Goal: Check status: Check status

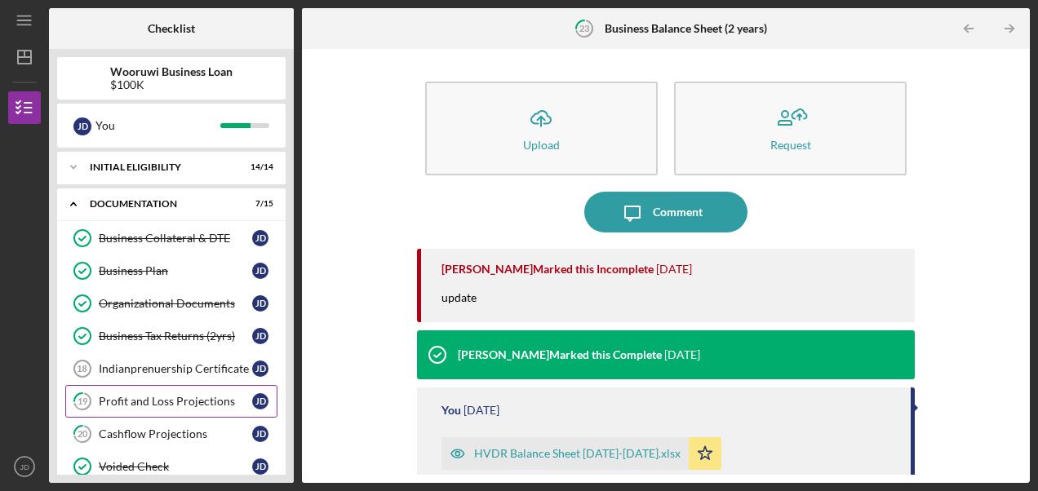
click at [157, 398] on div "Profit and Loss Projections" at bounding box center [175, 401] width 153 height 13
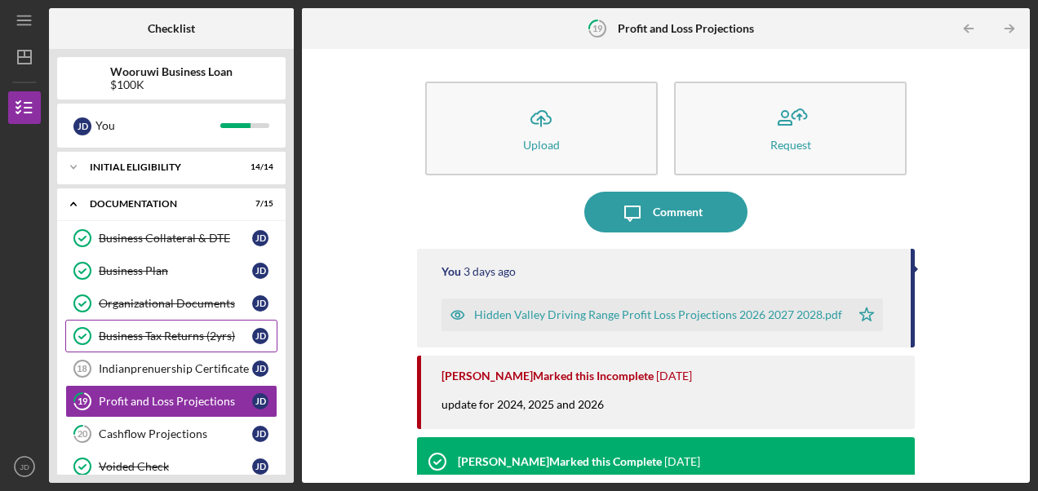
scroll to position [82, 0]
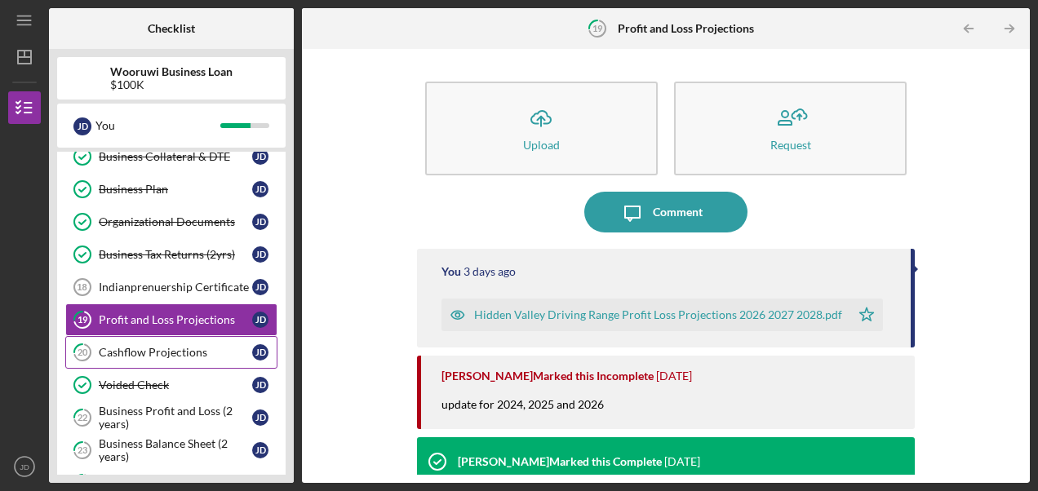
click at [162, 346] on div "Cashflow Projections" at bounding box center [175, 352] width 153 height 13
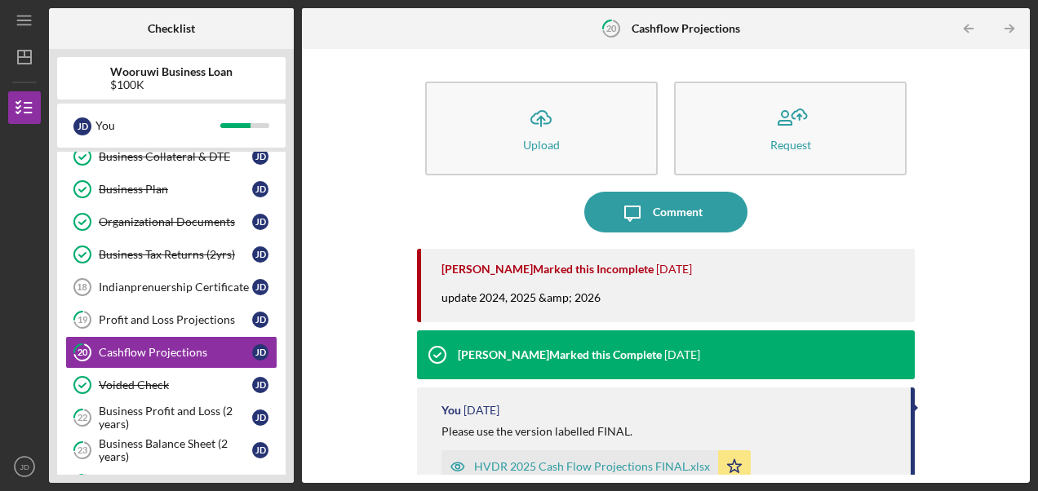
scroll to position [163, 0]
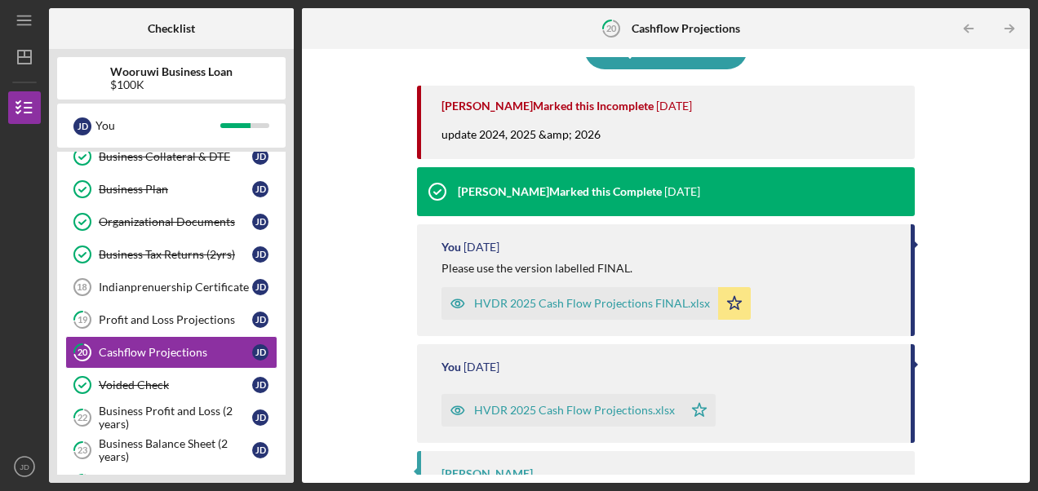
click at [620, 303] on div "HVDR 2025 Cash Flow Projections FINAL.xlsx" at bounding box center [592, 303] width 236 height 13
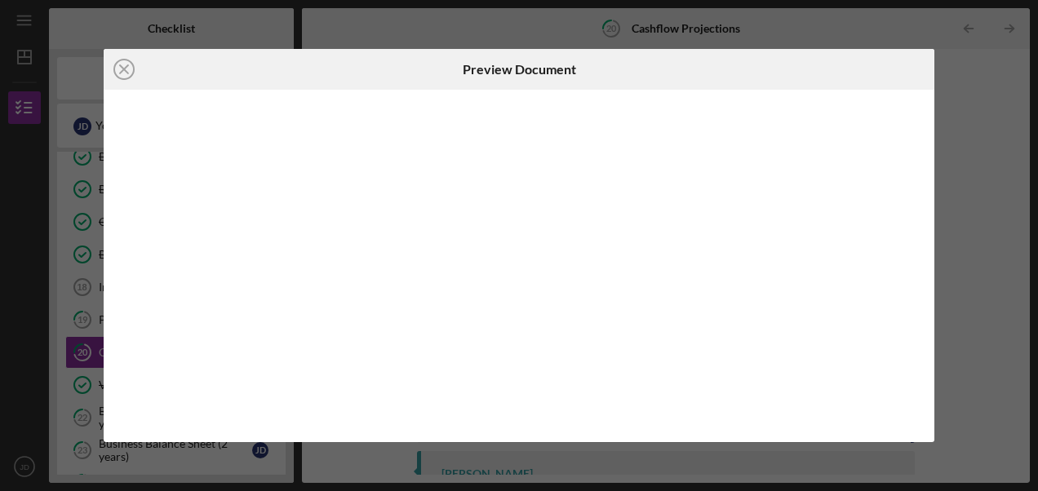
scroll to position [8, 0]
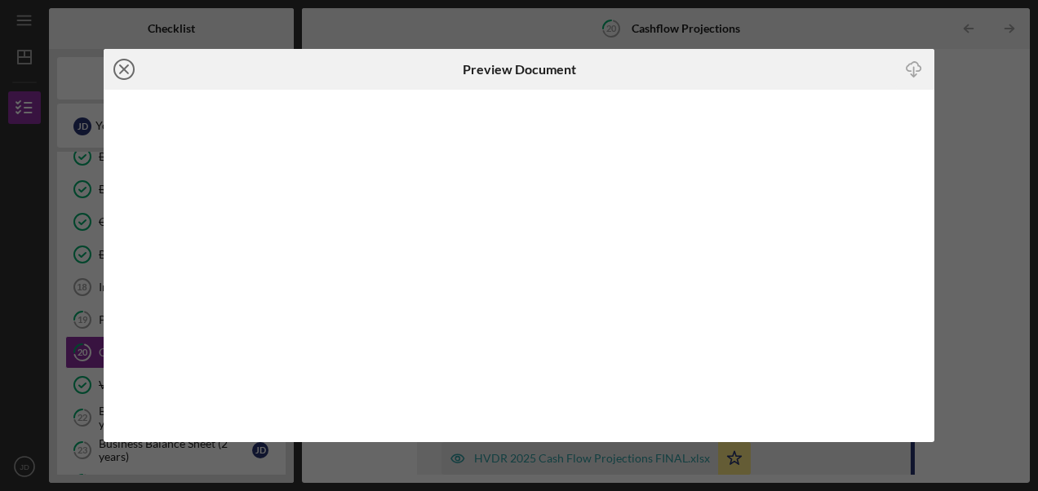
click at [121, 66] on line at bounding box center [124, 69] width 8 height 8
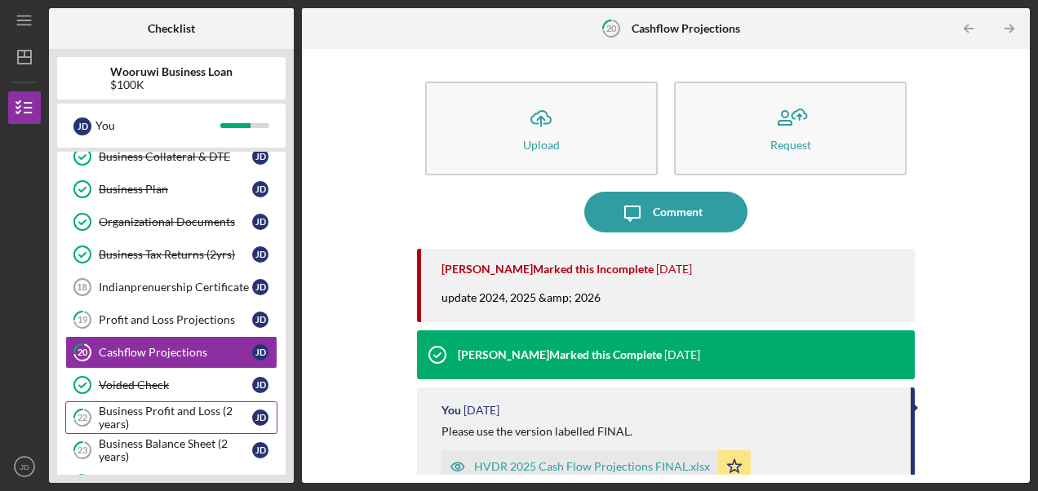
click at [158, 411] on div "Business Profit and Loss (2 years)" at bounding box center [175, 418] width 153 height 26
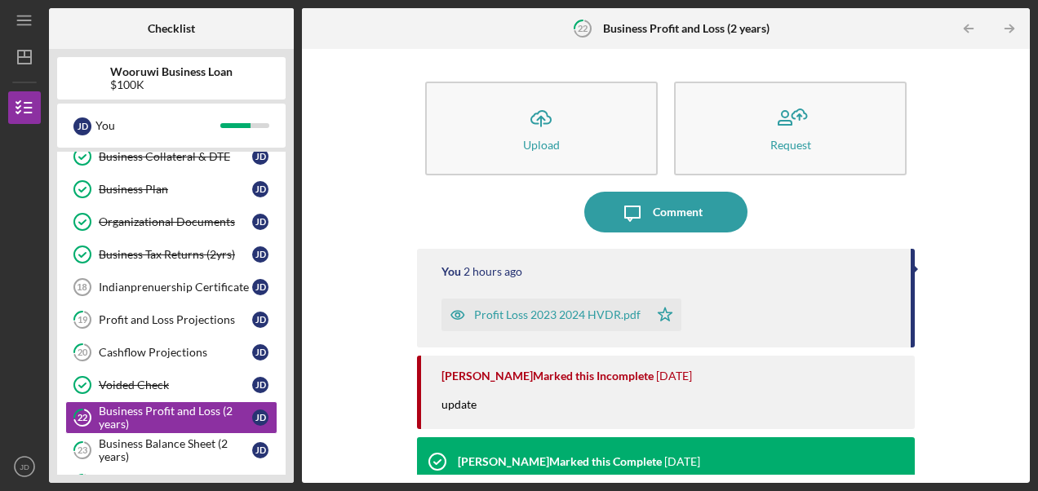
scroll to position [163, 0]
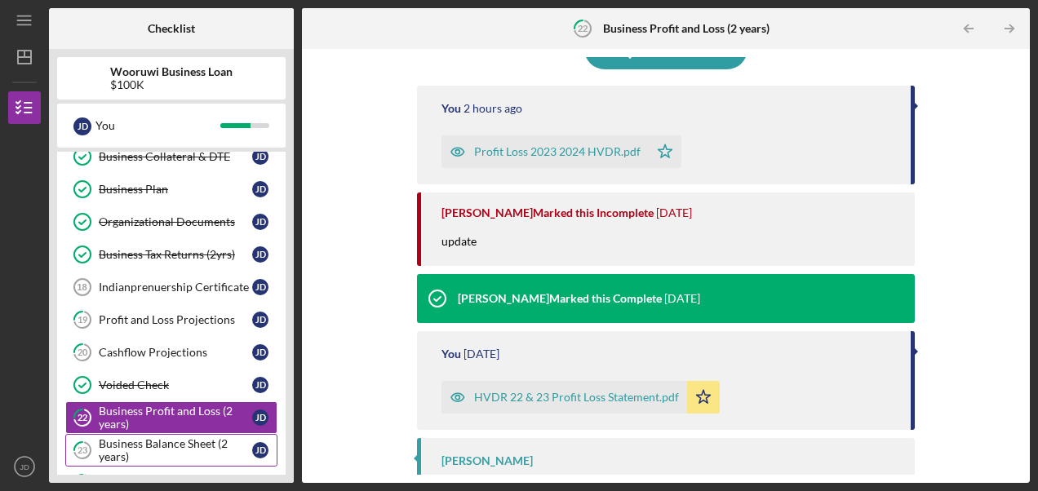
click at [126, 449] on div "Business Balance Sheet (2 years)" at bounding box center [175, 450] width 153 height 26
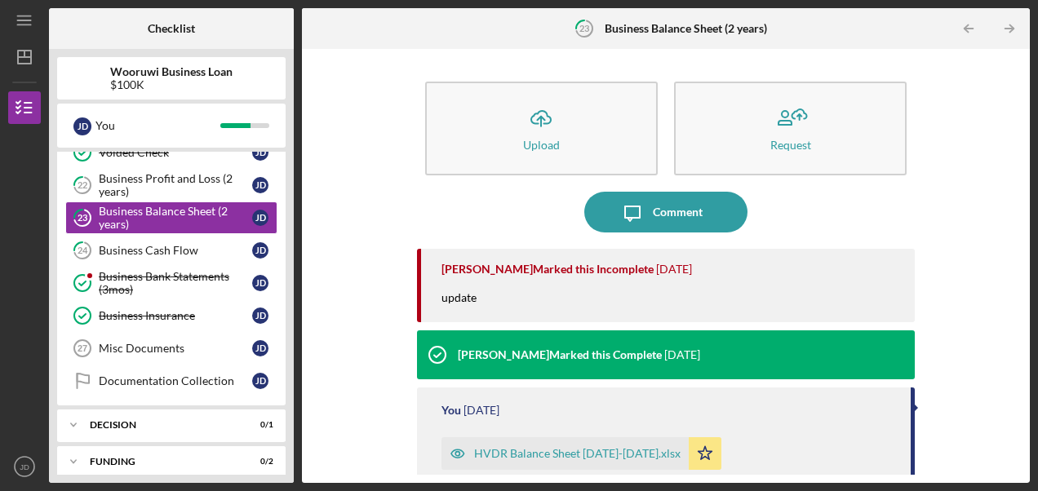
scroll to position [326, 0]
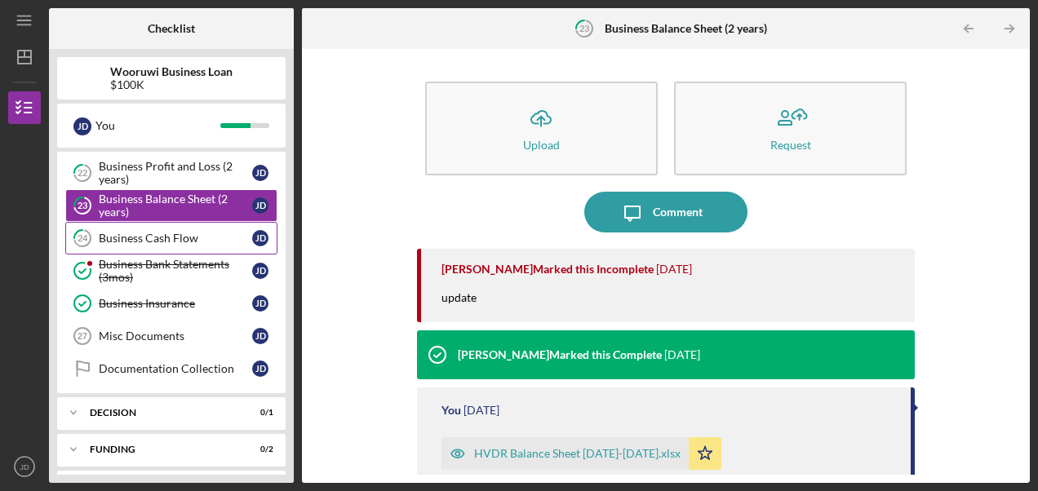
click at [164, 232] on div "Business Cash Flow" at bounding box center [175, 238] width 153 height 13
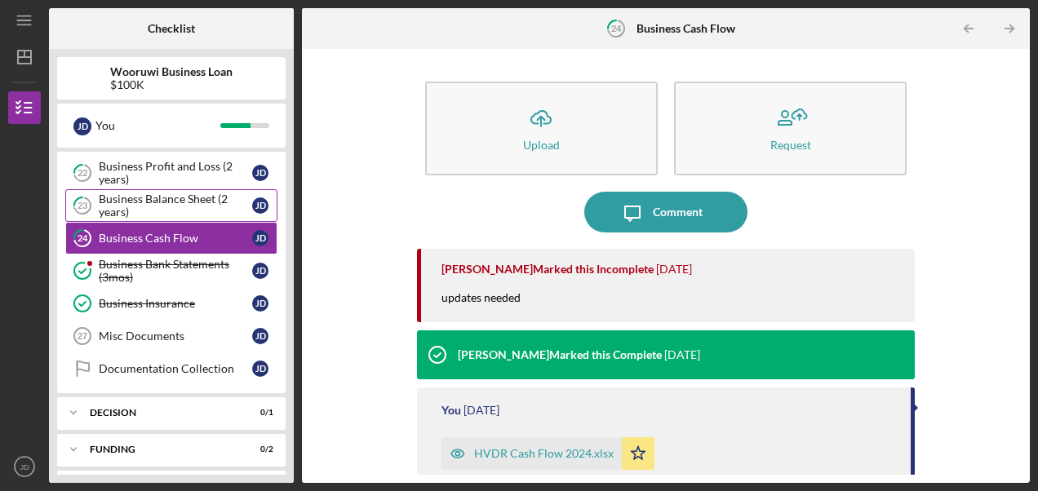
click at [166, 197] on div "Business Balance Sheet (2 years)" at bounding box center [175, 206] width 153 height 26
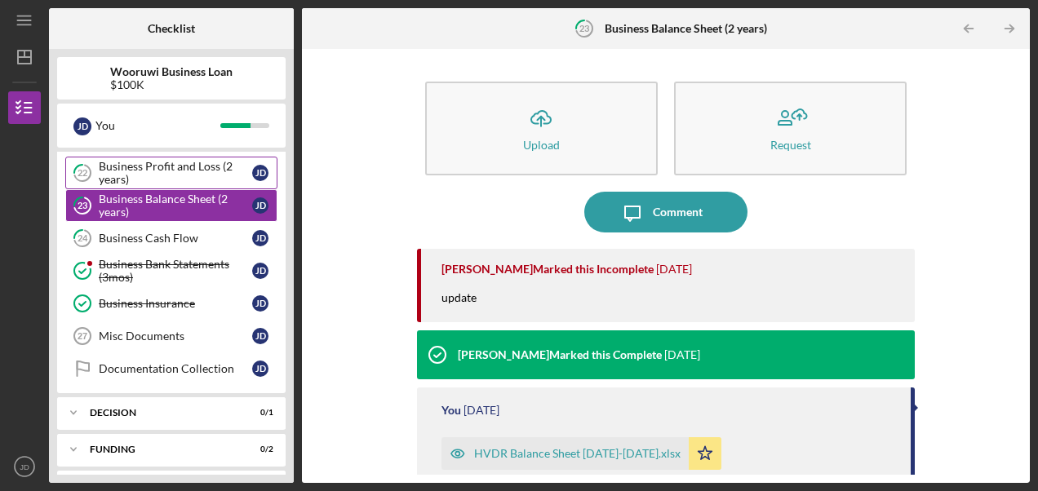
click at [163, 175] on div "Business Profit and Loss (2 years)" at bounding box center [175, 173] width 153 height 26
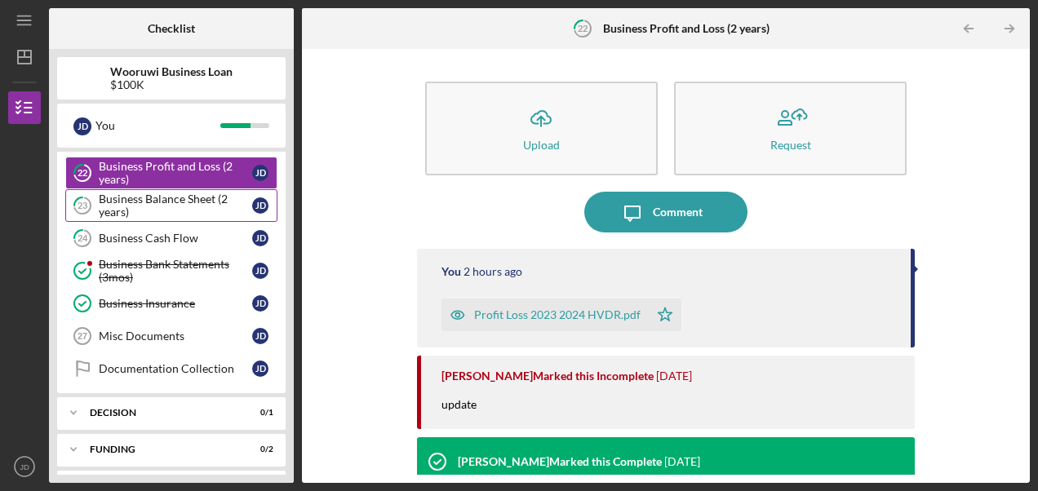
click at [166, 193] on div "Business Balance Sheet (2 years)" at bounding box center [175, 206] width 153 height 26
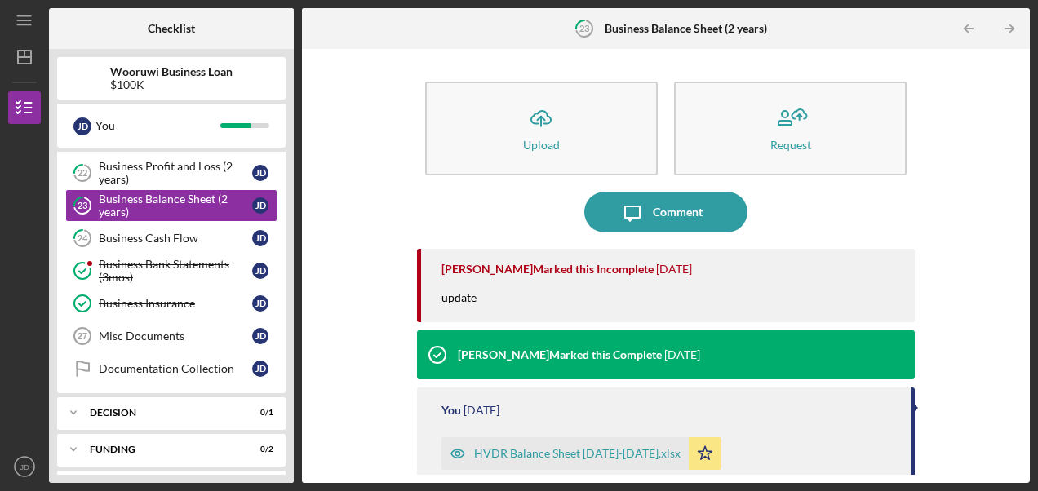
click at [557, 443] on div "HVDR Balance Sheet [DATE]-[DATE].xlsx" at bounding box center [564, 453] width 247 height 33
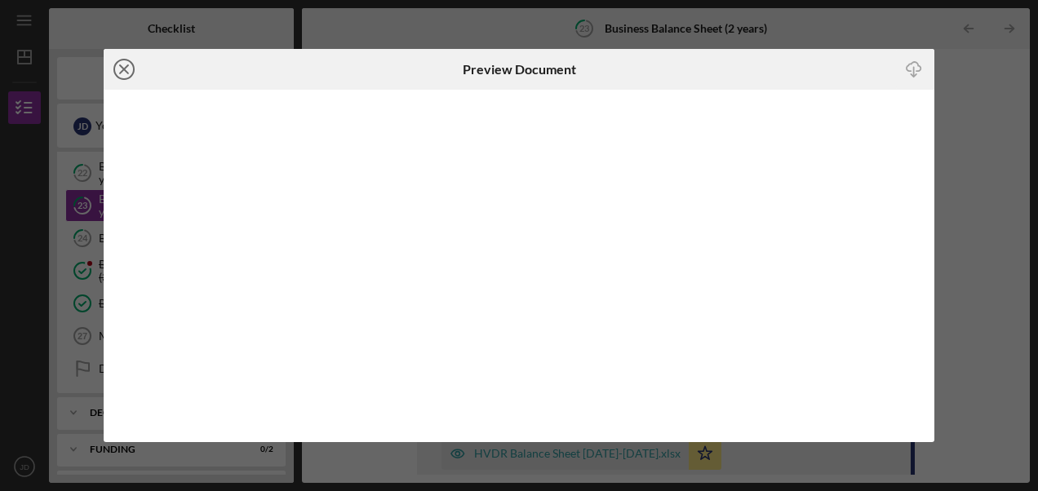
click at [126, 68] on line at bounding box center [124, 69] width 8 height 8
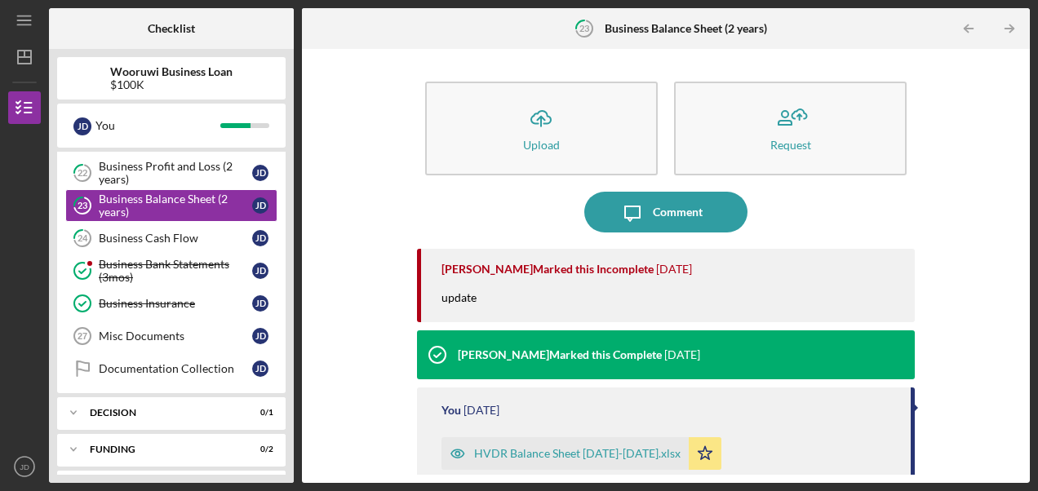
scroll to position [33, 0]
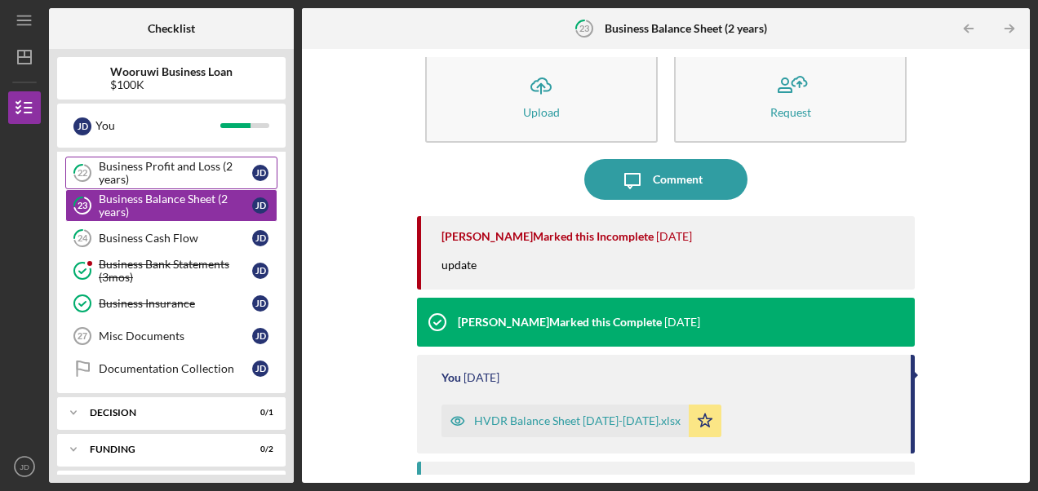
click at [177, 173] on div "Business Profit and Loss (2 years)" at bounding box center [175, 173] width 153 height 26
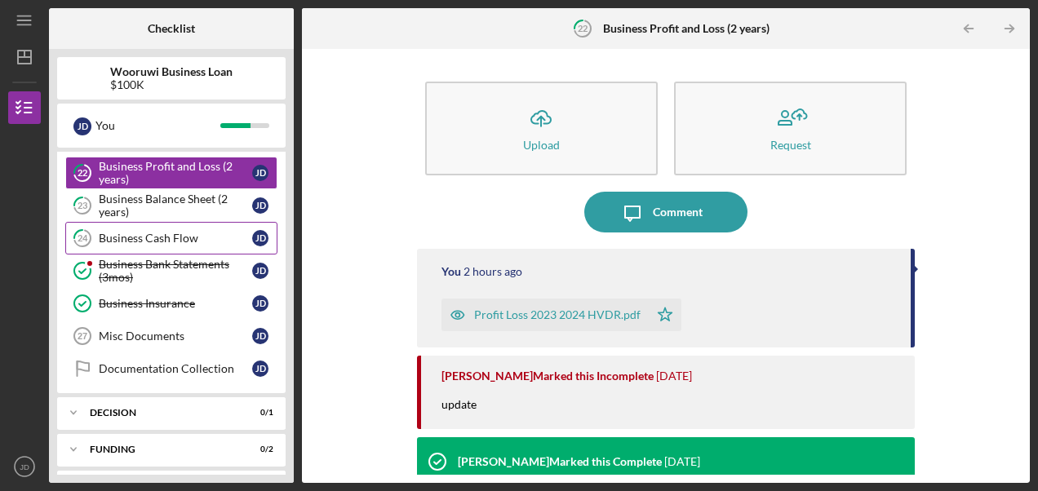
click at [158, 232] on div "Business Cash Flow" at bounding box center [175, 238] width 153 height 13
